Goal: Find specific page/section: Find specific page/section

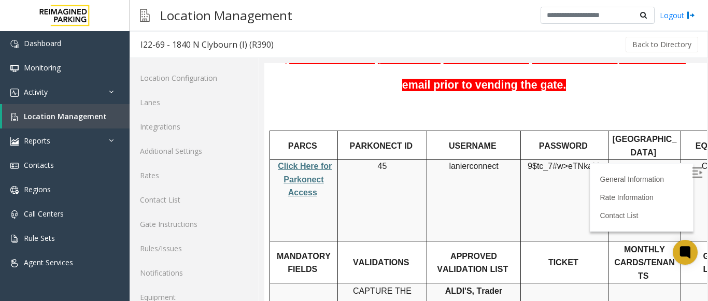
scroll to position [40, 0]
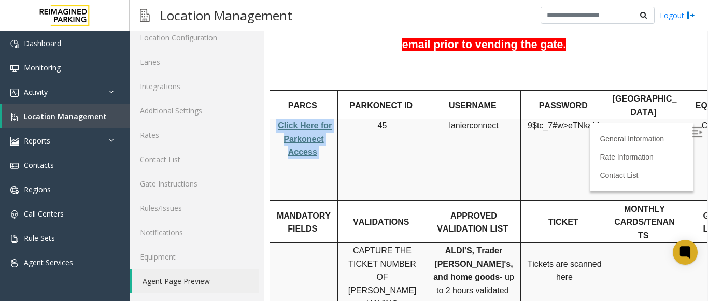
drag, startPoint x: 331, startPoint y: 124, endPoint x: 273, endPoint y: 97, distance: 64.5
click at [273, 119] on div "Click Here for Parkonect Access" at bounding box center [303, 139] width 67 height 40
click at [272, 119] on div "Click Here for Parkonect Access" at bounding box center [303, 139] width 67 height 40
drag, startPoint x: 432, startPoint y: 205, endPoint x: 455, endPoint y: 209, distance: 23.7
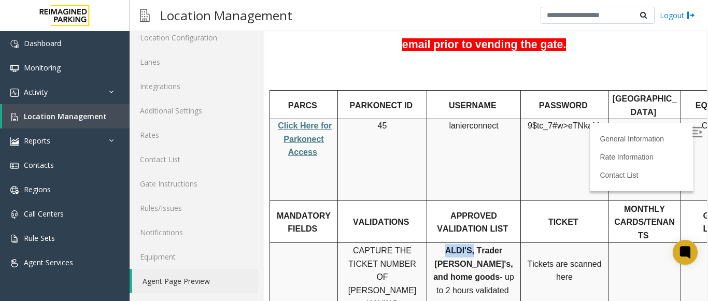
click at [455, 244] on p "ALDI'S, Trader Joe's, and home goods - up to 2 hours validated Buffalo Wild Win…" at bounding box center [474, 290] width 86 height 93
click at [470, 246] on span "ALDI'S, Trader [PERSON_NAME]'s, and home goods" at bounding box center [472, 263] width 79 height 35
drag, startPoint x: 459, startPoint y: 203, endPoint x: 488, endPoint y: 206, distance: 29.2
click at [488, 246] on span "ALDI'S, Trader [PERSON_NAME]'s, and home goods" at bounding box center [472, 263] width 79 height 35
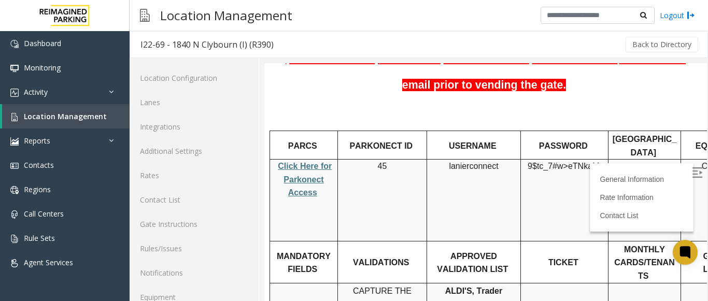
scroll to position [40, 0]
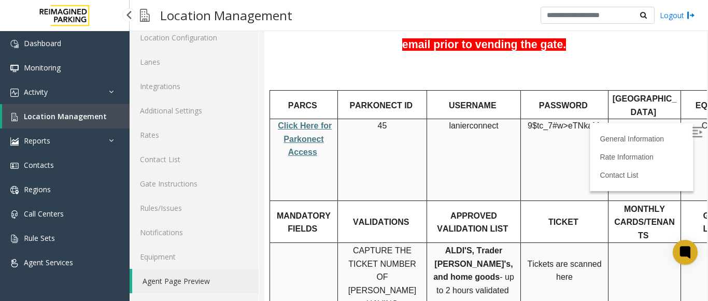
click at [78, 117] on span "Location Management" at bounding box center [65, 116] width 83 height 10
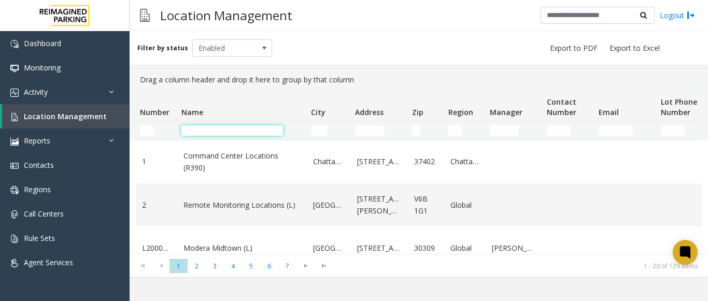
click at [237, 129] on input "Name Filter" at bounding box center [232, 130] width 102 height 10
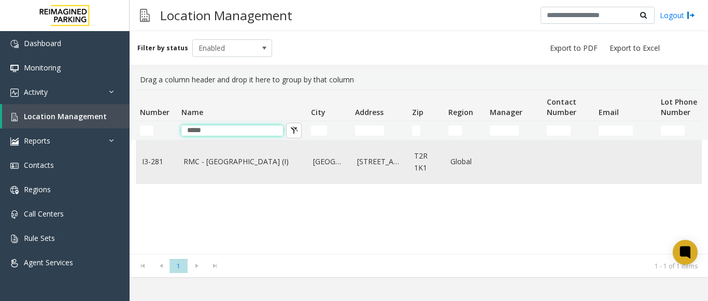
type input "*****"
click at [208, 157] on link "RMC - [GEOGRAPHIC_DATA] (I)" at bounding box center [242, 161] width 117 height 11
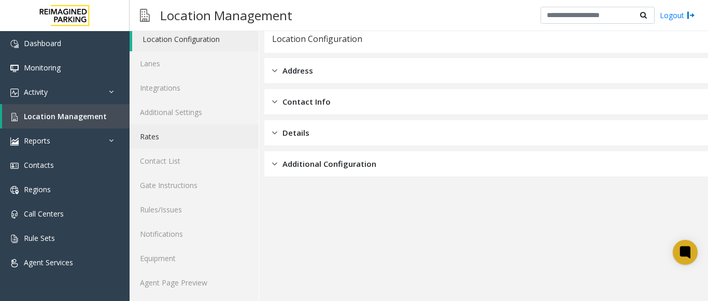
scroll to position [40, 0]
click at [174, 281] on link "Agent Page Preview" at bounding box center [194, 281] width 129 height 24
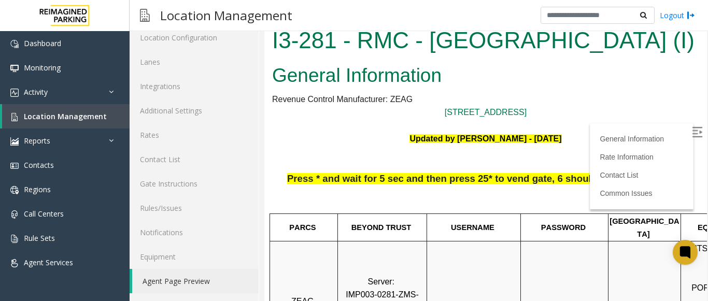
click at [692, 128] on img at bounding box center [697, 132] width 10 height 10
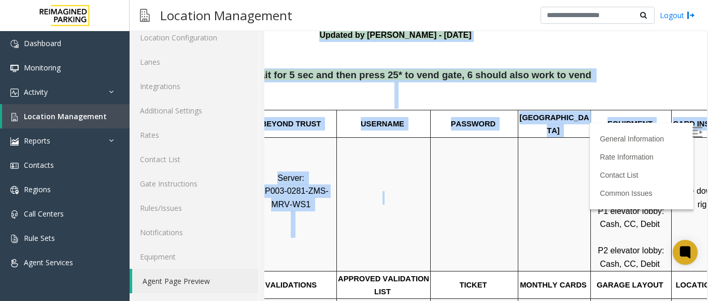
scroll to position [104, 146]
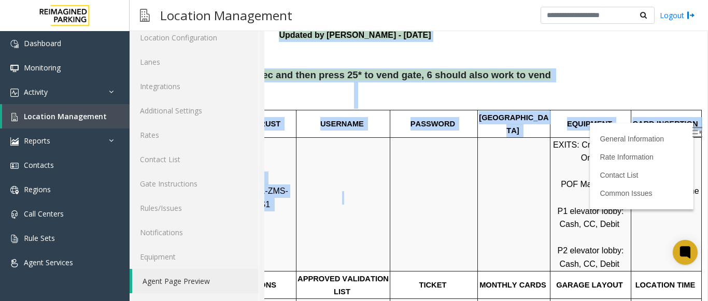
drag, startPoint x: 514, startPoint y: 178, endPoint x: 725, endPoint y: 177, distance: 211.5
click at [576, 177] on html "I3-281 - RMC - [GEOGRAPHIC_DATA] (I) General Information Revenue Control Manufa…" at bounding box center [355, 58] width 443 height 278
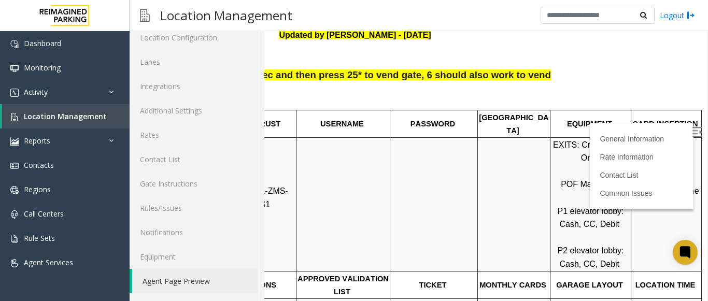
click at [577, 181] on p "EXITS: Credit Cards Only POF Machines: P1 elevator lobby: Cash, CC, Debit P2 el…" at bounding box center [590, 204] width 79 height 133
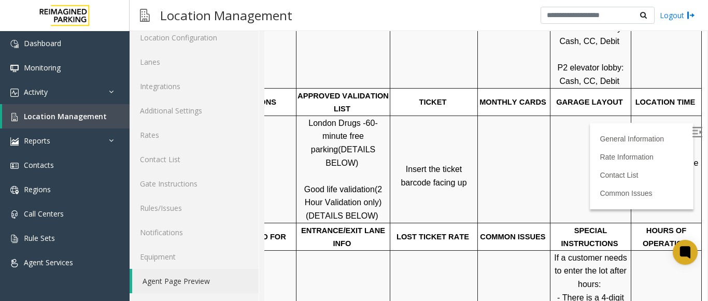
scroll to position [311, 146]
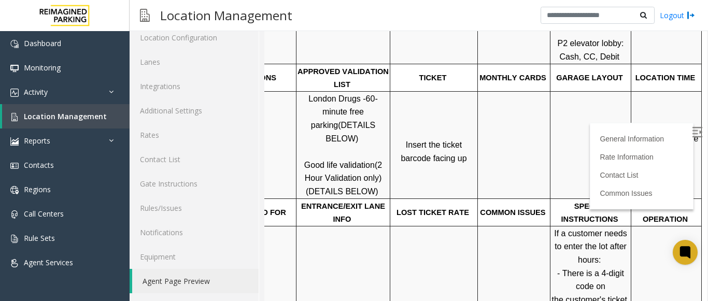
drag, startPoint x: 438, startPoint y: 148, endPoint x: 379, endPoint y: 135, distance: 60.1
click at [391, 135] on p "Insert the ticket barcode facing up" at bounding box center [434, 145] width 86 height 40
click at [391, 144] on p "Insert the ticket barcode facing up" at bounding box center [434, 145] width 86 height 40
click at [391, 143] on p "Insert the ticket barcode facing up" at bounding box center [434, 145] width 86 height 40
drag, startPoint x: 438, startPoint y: 149, endPoint x: 371, endPoint y: 133, distance: 68.8
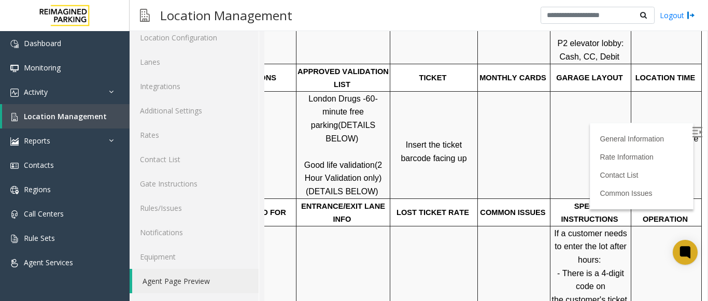
click at [371, 133] on tr "London Drugs - 60-minute free parking (DETAILS BELOW) Good life validation (2 H…" at bounding box center [420, 144] width 562 height 107
click at [391, 151] on p "Insert the ticket barcode facing up" at bounding box center [434, 145] width 86 height 40
drag, startPoint x: 376, startPoint y: 134, endPoint x: 435, endPoint y: 146, distance: 59.8
click at [435, 146] on p "Insert the ticket barcode facing up" at bounding box center [434, 145] width 86 height 40
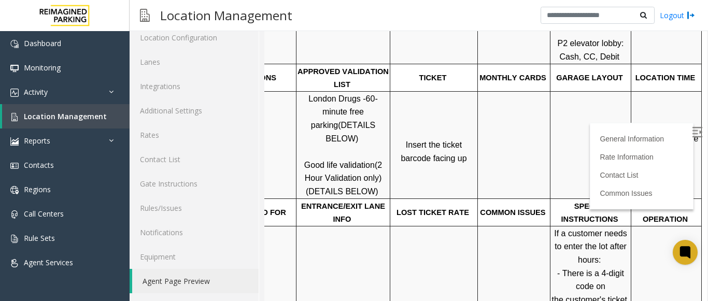
drag, startPoint x: 435, startPoint y: 146, endPoint x: 379, endPoint y: 138, distance: 56.5
click at [391, 138] on p "Insert the ticket barcode facing up" at bounding box center [434, 145] width 86 height 40
